Goal: Transaction & Acquisition: Subscribe to service/newsletter

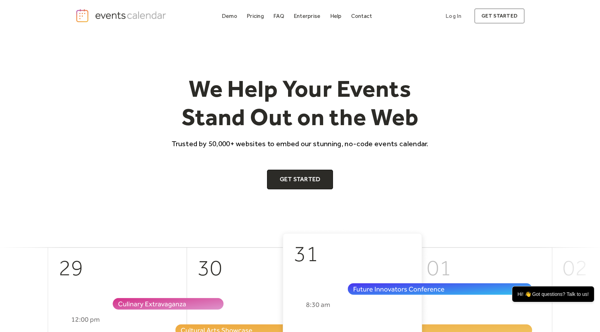
click at [251, 21] on div "Demo Pricing FAQ Enterprise Help Contact Log In Get Started Log In get started" at bounding box center [299, 15] width 449 height 15
click at [252, 18] on div "Pricing" at bounding box center [255, 16] width 17 height 4
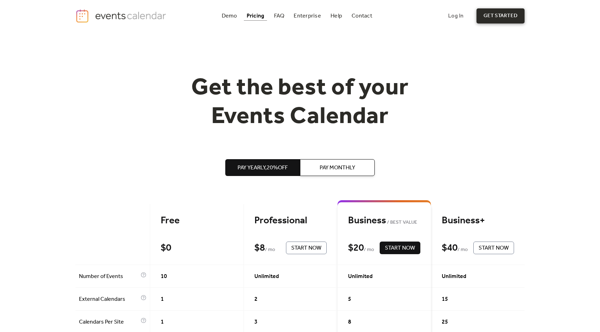
click at [496, 18] on link "get started" at bounding box center [501, 15] width 48 height 15
